Goal: Consume media (video, audio)

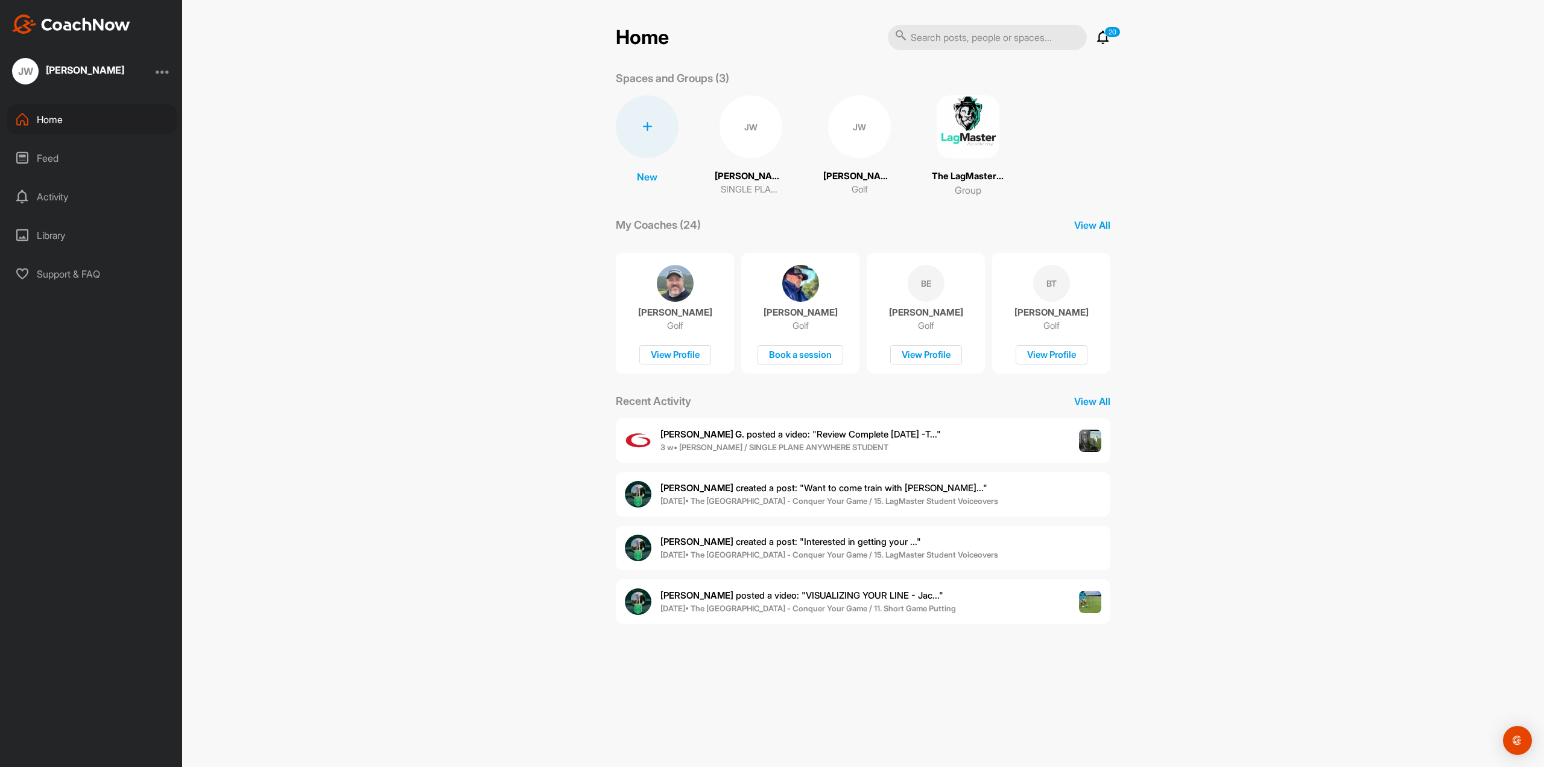
click at [762, 114] on div "JW" at bounding box center [751, 126] width 63 height 63
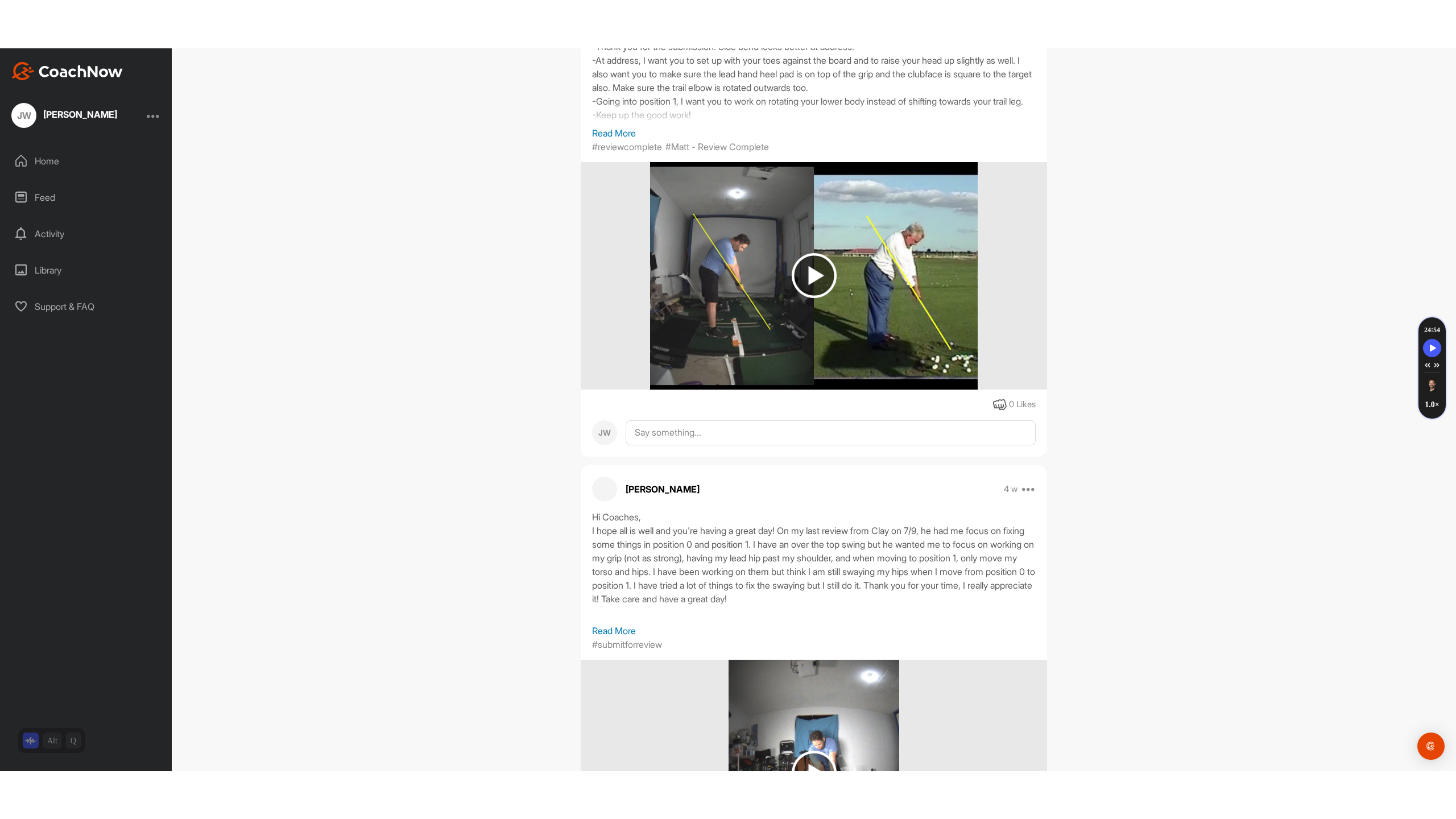
scroll to position [114, 0]
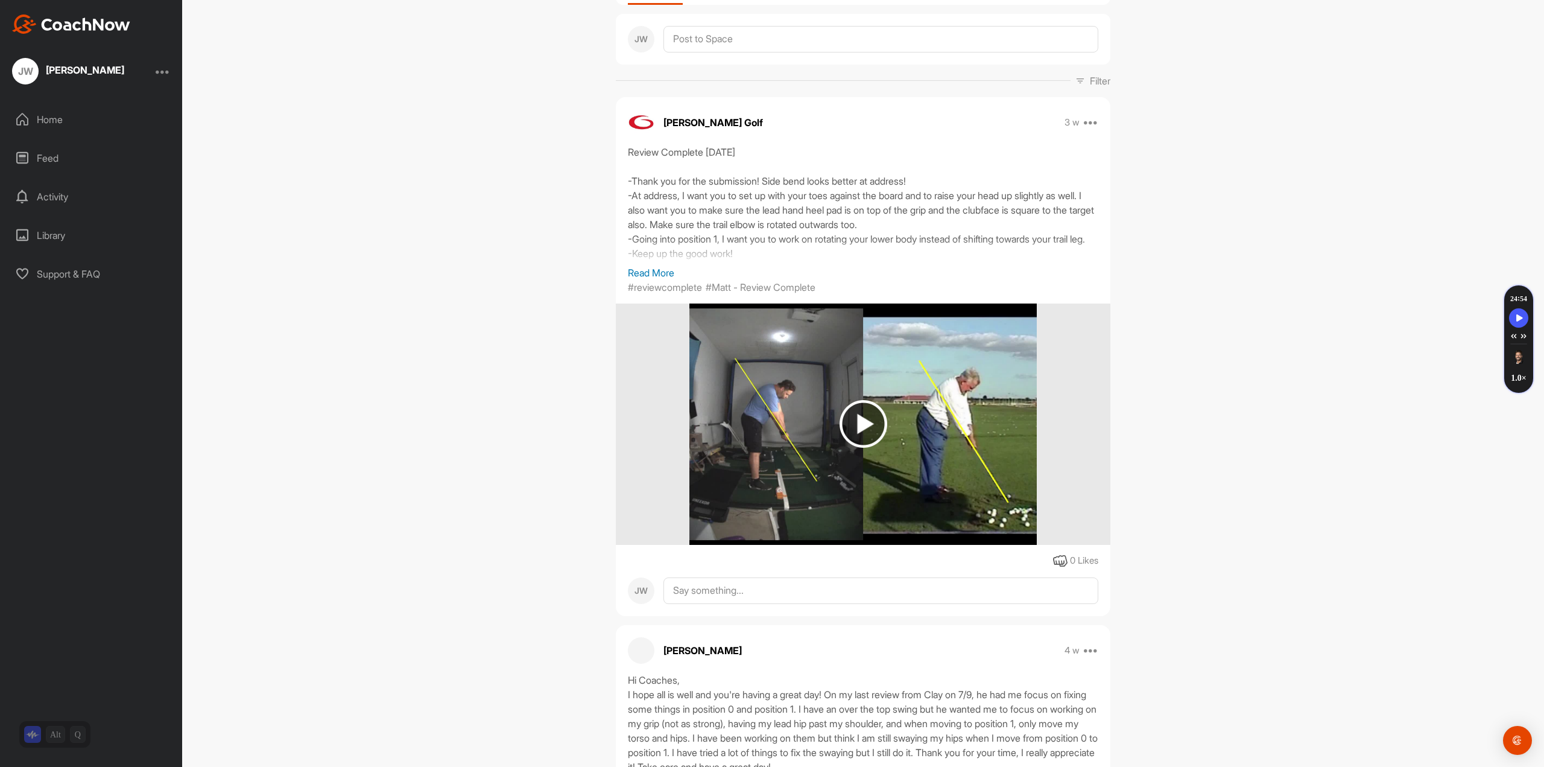
click at [854, 430] on img at bounding box center [864, 424] width 48 height 48
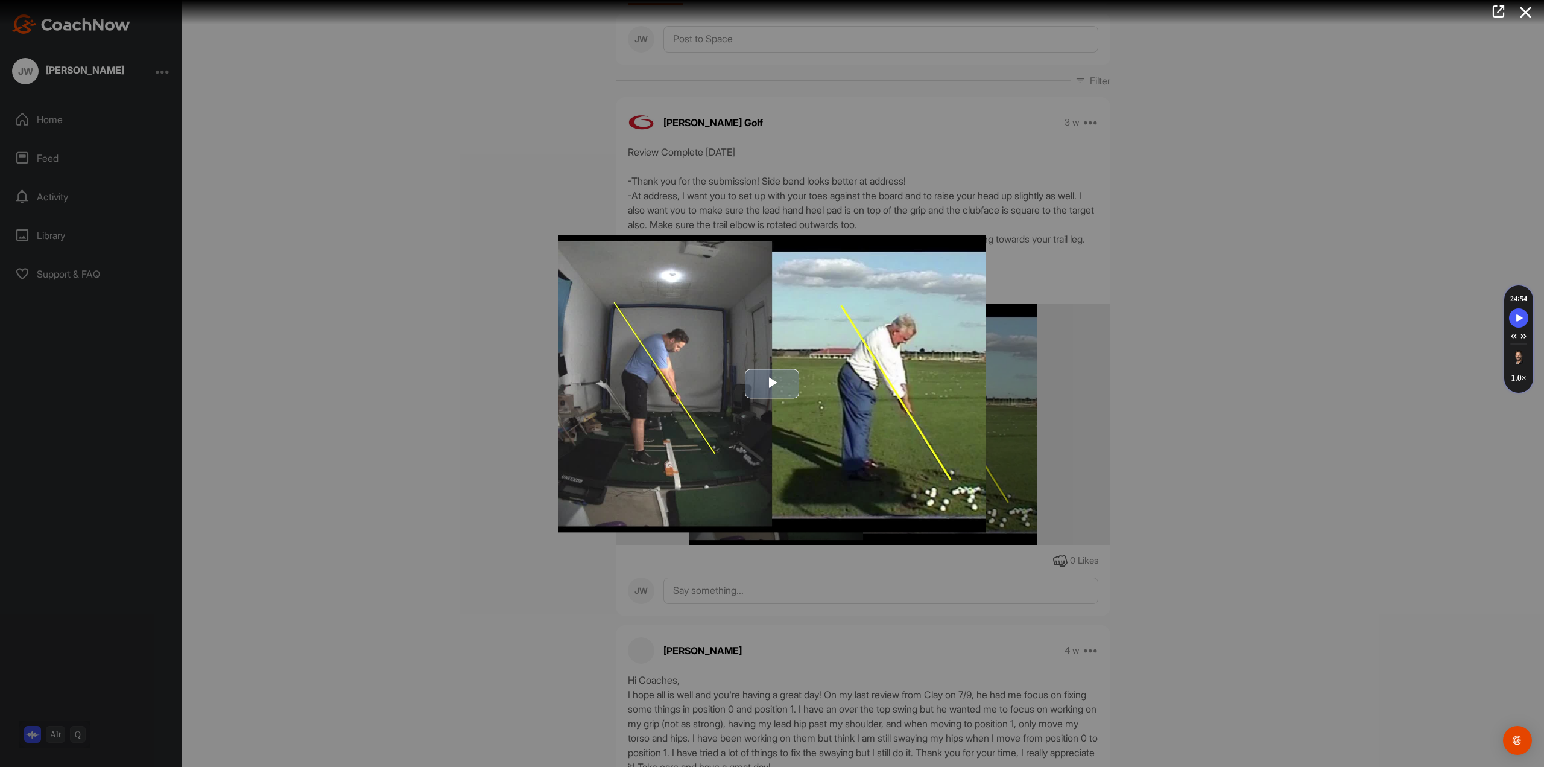
click at [772, 384] on span "Video Player" at bounding box center [772, 384] width 0 height 0
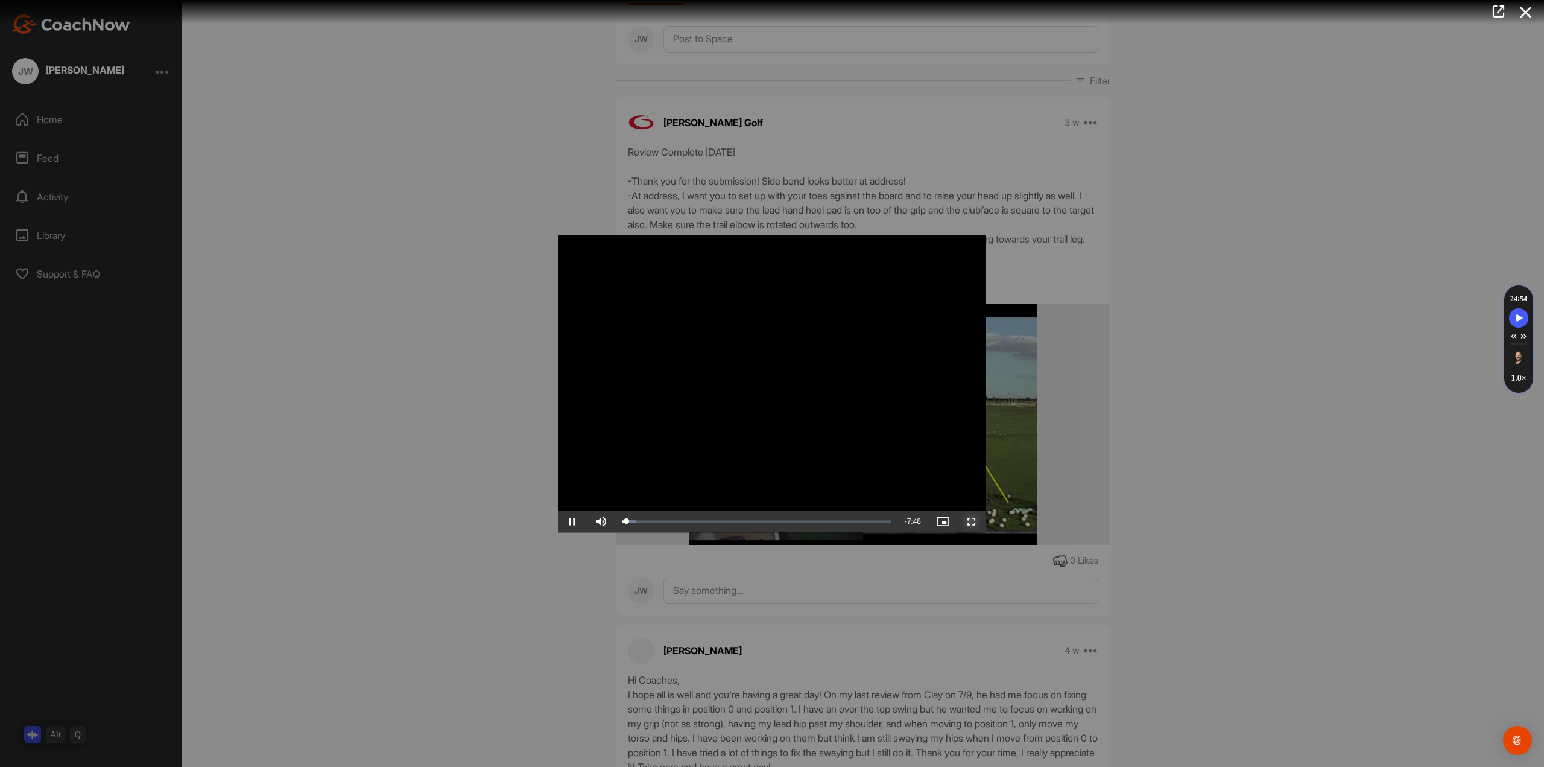
click at [975, 521] on span "Video Player" at bounding box center [971, 521] width 29 height 0
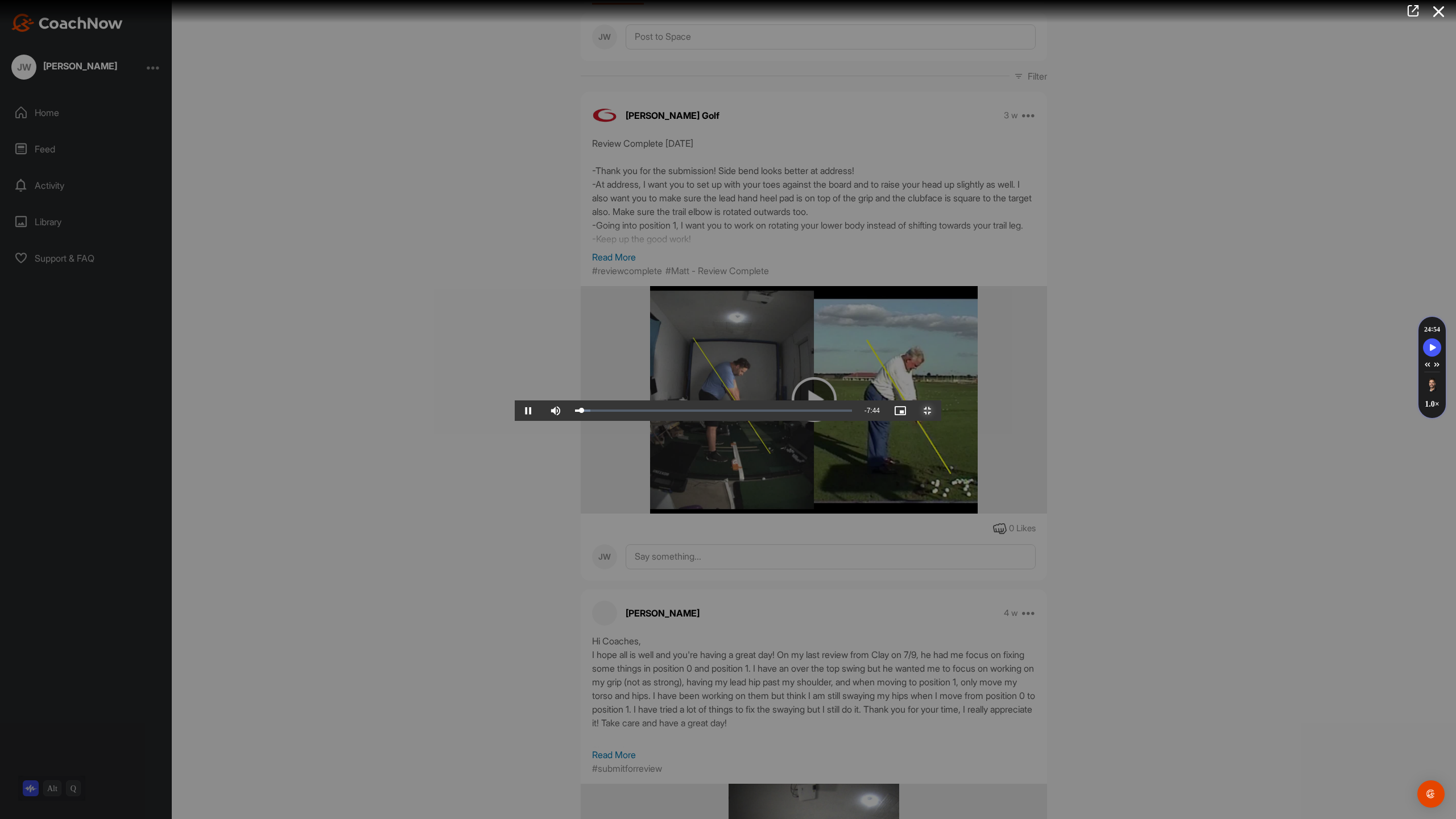
click at [941, 411] on span "Video Player" at bounding box center [927, 411] width 27 height 0
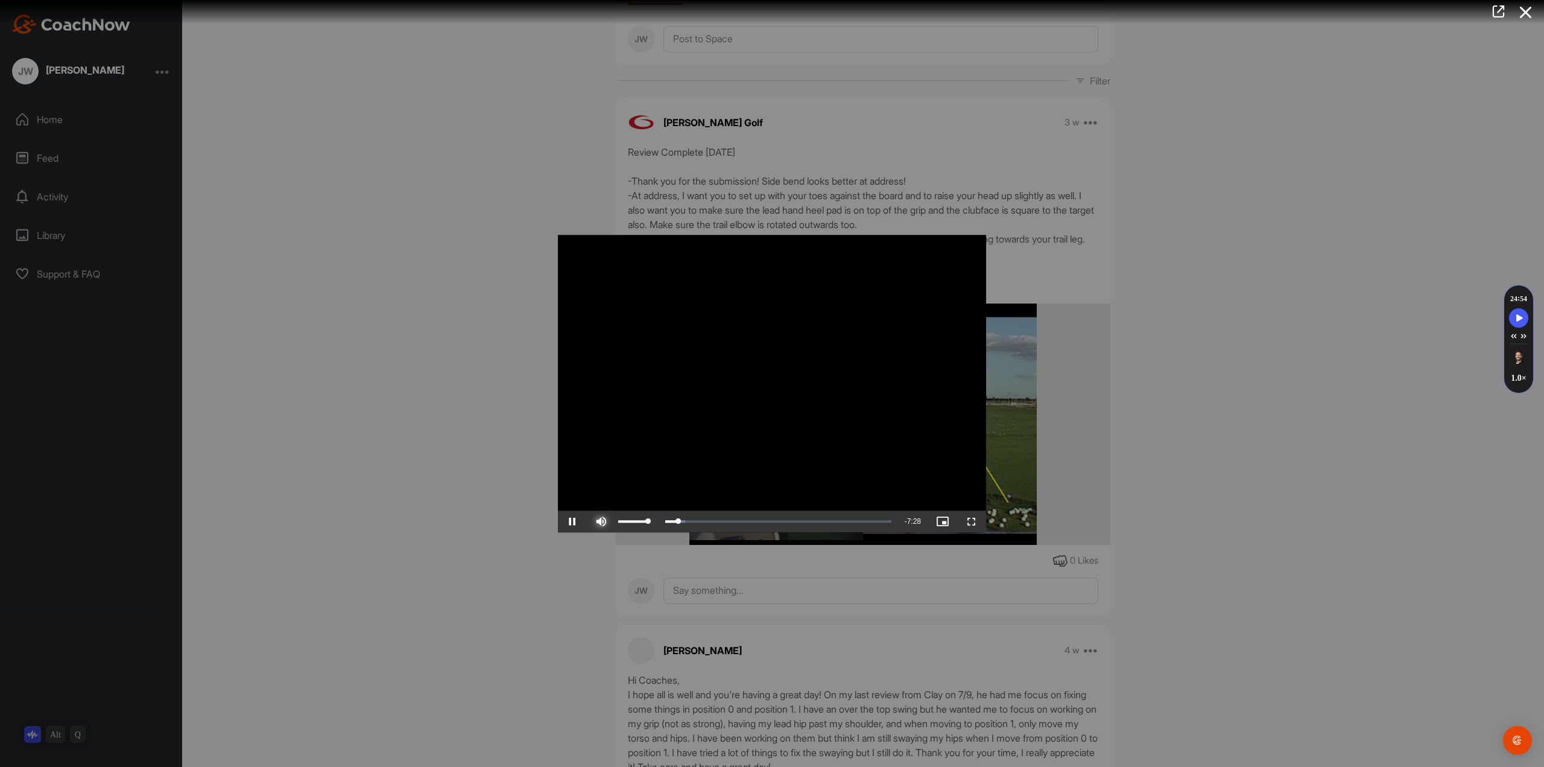
click at [595, 521] on span "Video Player" at bounding box center [601, 521] width 29 height 0
click at [601, 521] on span "Video Player" at bounding box center [601, 521] width 29 height 0
drag, startPoint x: 686, startPoint y: 525, endPoint x: 563, endPoint y: 525, distance: 123.1
click at [563, 525] on div "Play Skip Backward Skip Forward Mute 73% Current Time 0:00 / Duration 7:55 Load…" at bounding box center [772, 521] width 428 height 22
click at [968, 521] on span "Video Player" at bounding box center [971, 521] width 29 height 0
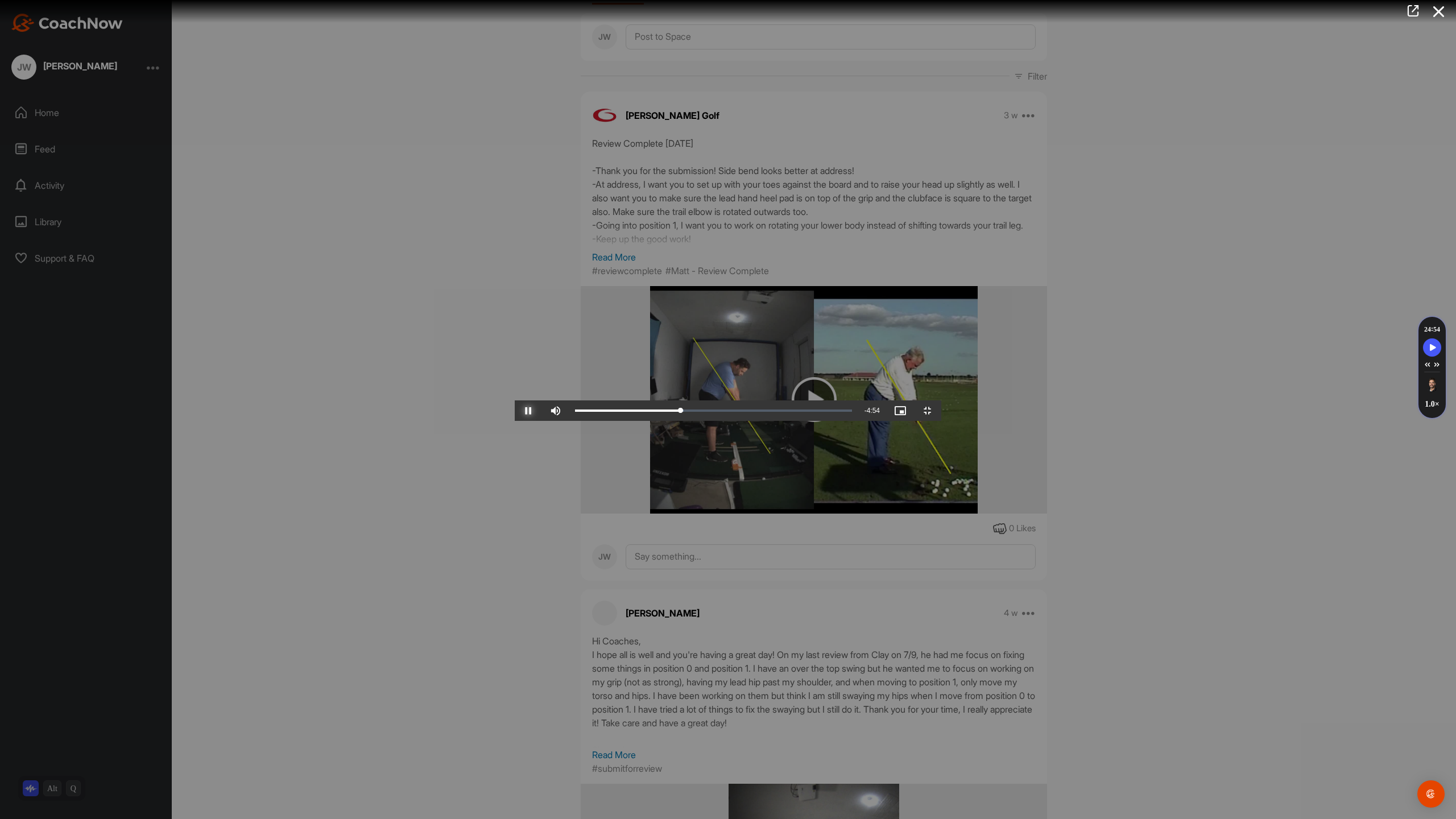
click at [515, 411] on span "Video Player" at bounding box center [528, 411] width 27 height 0
click at [570, 420] on div "Loaded : 39.31% 2:56 3:02" at bounding box center [714, 411] width 289 height 21
drag, startPoint x: 472, startPoint y: 805, endPoint x: 462, endPoint y: 804, distance: 10.0
click at [570, 420] on div "Loaded : 39.31% 2:30 2:30" at bounding box center [714, 411] width 289 height 21
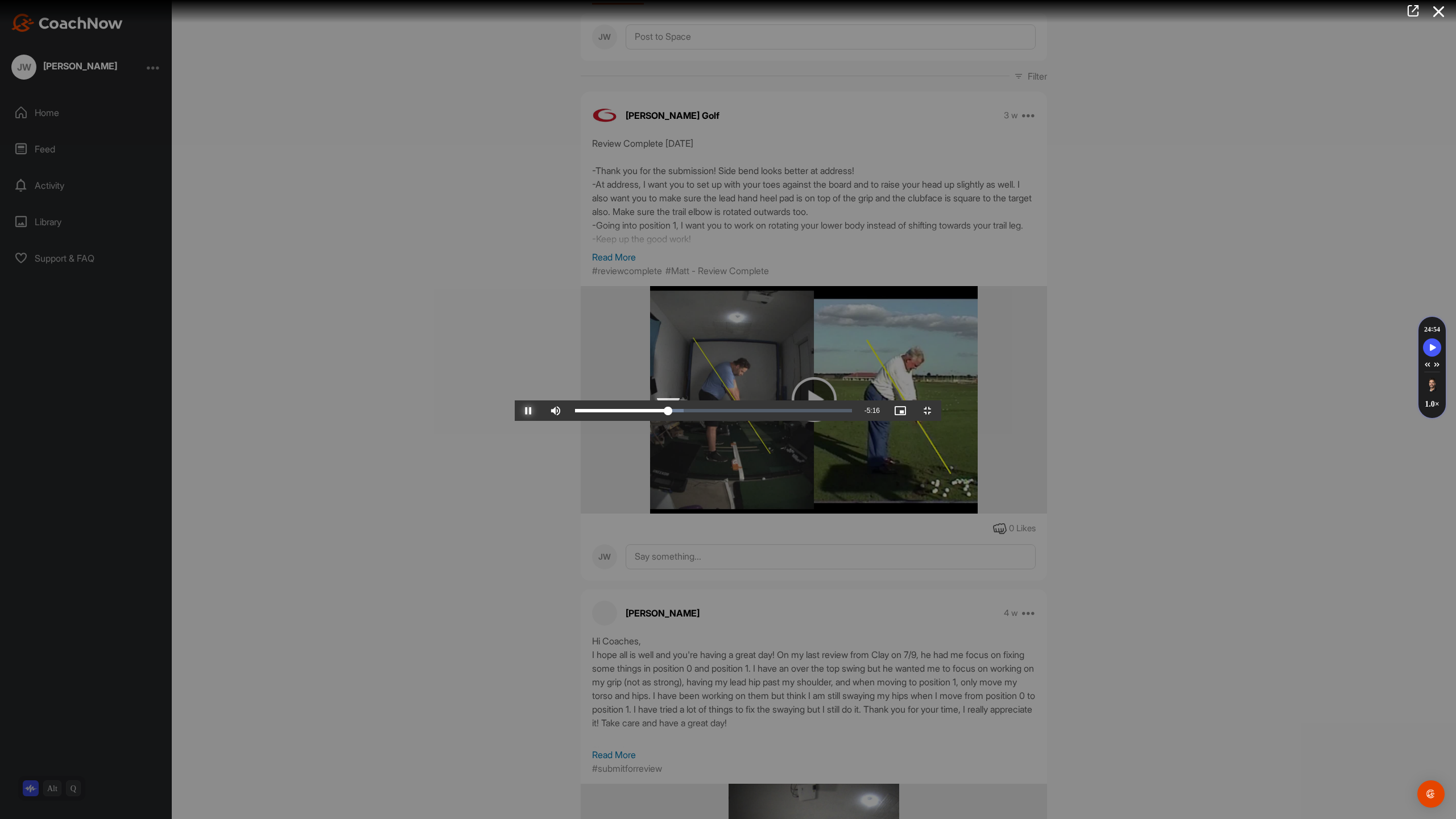
click at [575, 412] on div "2:39" at bounding box center [621, 411] width 93 height 4
click at [515, 411] on span "Video Player" at bounding box center [528, 411] width 27 height 0
click at [836, 420] on div "Loaded : 60.75% 4:42 4:44" at bounding box center [714, 411] width 289 height 21
click at [823, 412] on div "Loaded : 60.75% 4:37 4:37" at bounding box center [714, 411] width 277 height 4
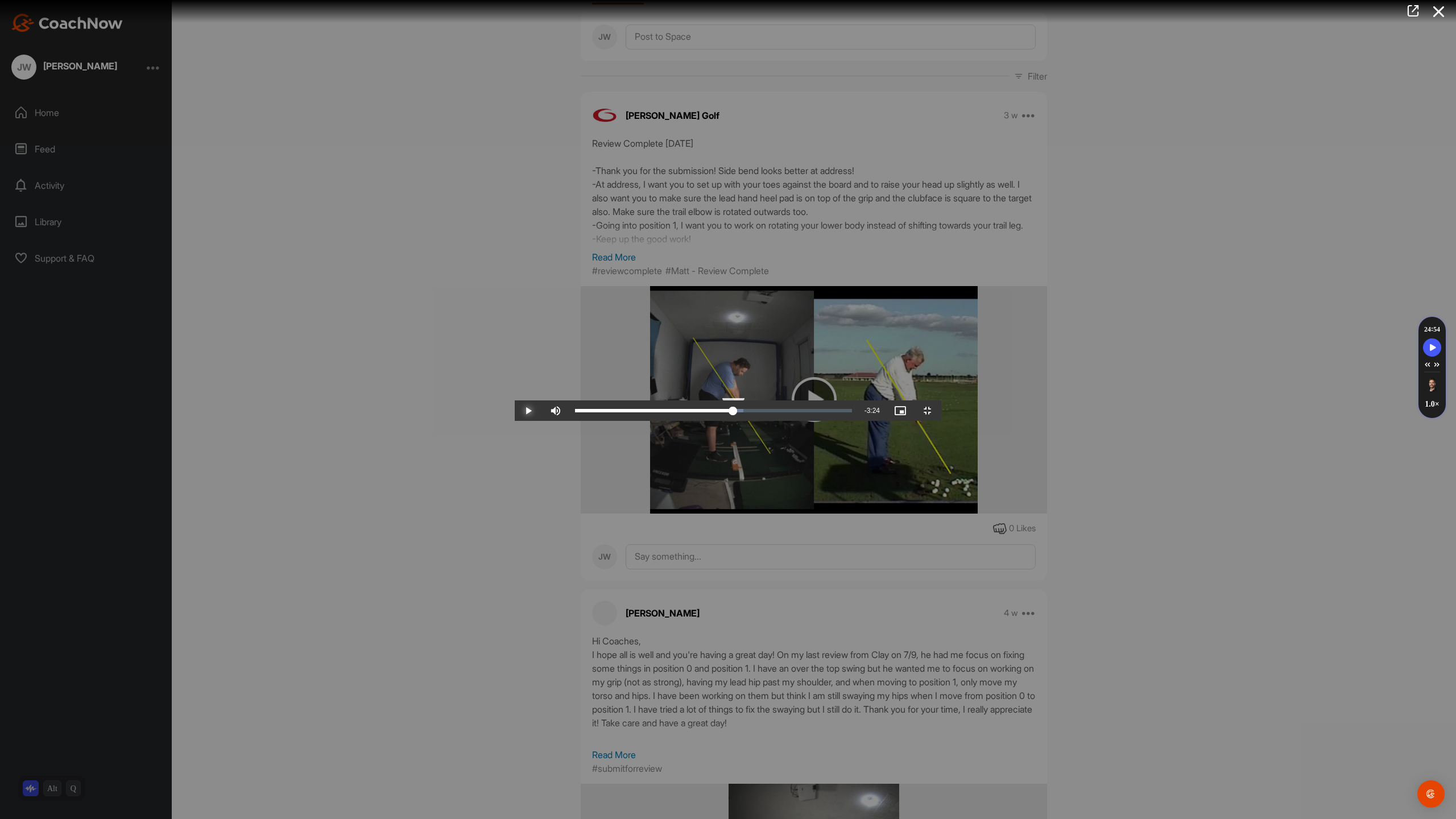
click at [807, 420] on div "Loaded : 60.75% 4:31 4:31" at bounding box center [714, 411] width 289 height 21
click at [797, 412] on div "Loaded : 60.75% 4:27 4:27" at bounding box center [714, 411] width 277 height 4
drag, startPoint x: 736, startPoint y: 790, endPoint x: 737, endPoint y: 796, distance: 6.1
click at [736, 420] on video "Video Player" at bounding box center [728, 409] width 426 height 23
click at [740, 412] on div "4:44" at bounding box center [658, 411] width 166 height 4
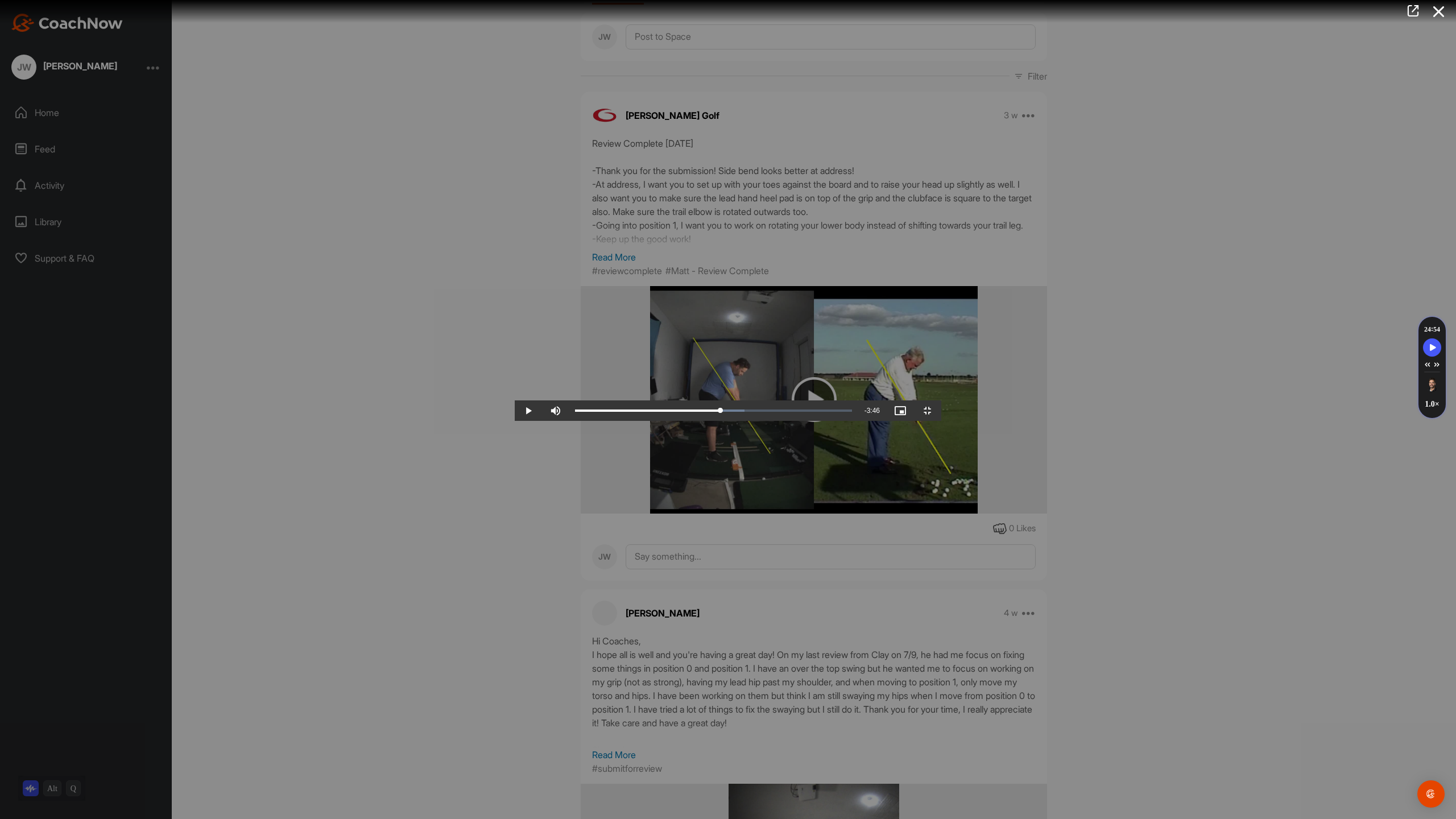
click at [515, 420] on div "Video Player is loading. Play Video Play Skip Backward Skip Forward Mute 37% Cu…" at bounding box center [728, 409] width 426 height 23
click at [515, 420] on video "Video Player" at bounding box center [728, 409] width 426 height 23
click at [824, 420] on div "Loaded : 61.73% 4:37 4:37" at bounding box center [714, 411] width 289 height 21
click at [735, 412] on div "4:34" at bounding box center [655, 411] width 160 height 4
click at [745, 412] on div "4:50" at bounding box center [660, 411] width 170 height 4
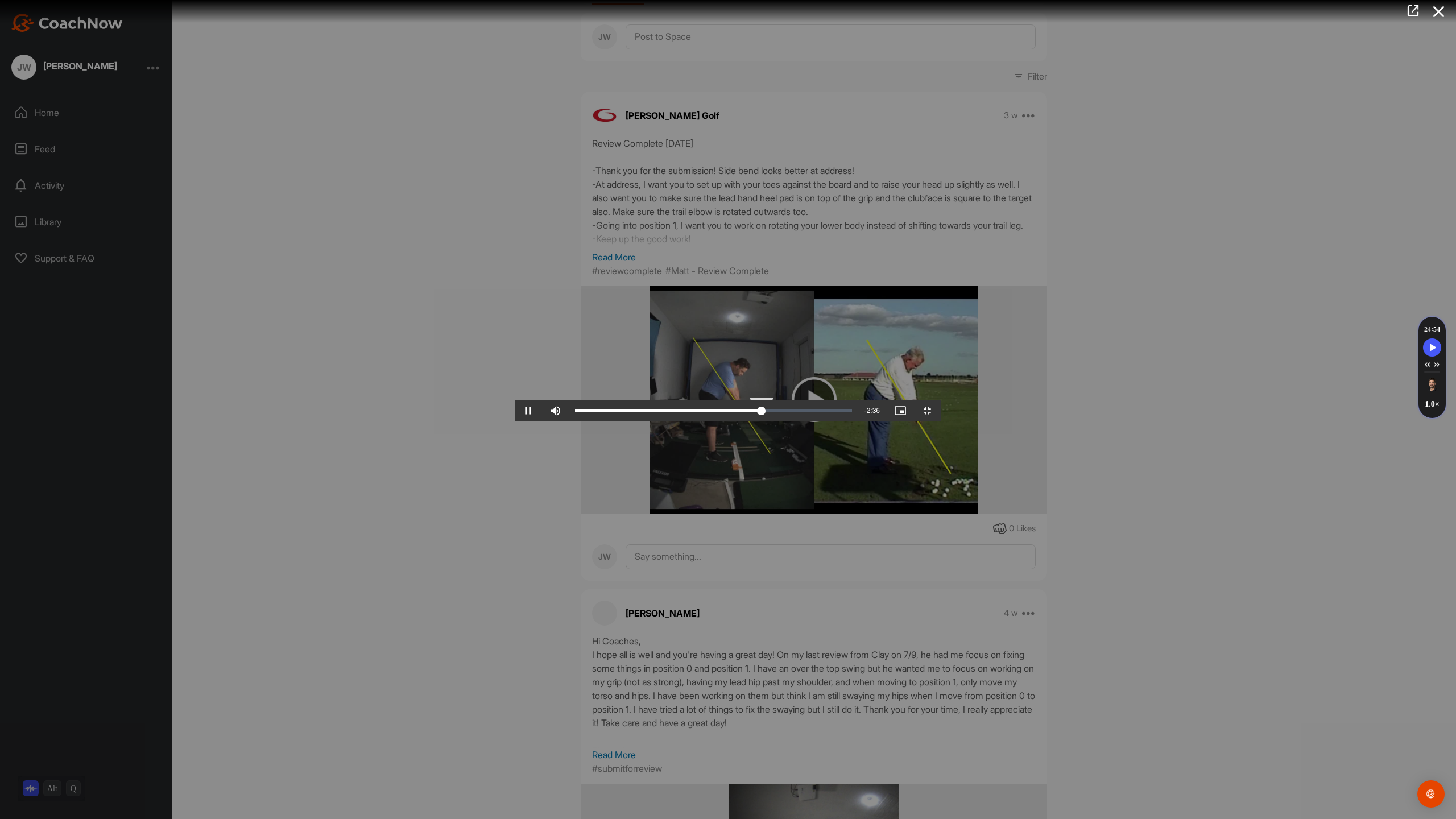
click at [858, 420] on div "Loaded : 68.54% 4:59 5:19" at bounding box center [714, 411] width 289 height 21
click at [858, 420] on div "Loaded : 68.54% 4:51 5:00" at bounding box center [714, 411] width 289 height 21
click at [817, 412] on div "Loaded : 69.42% 4:35 5:24" at bounding box center [714, 411] width 277 height 4
